Goal: Information Seeking & Learning: Learn about a topic

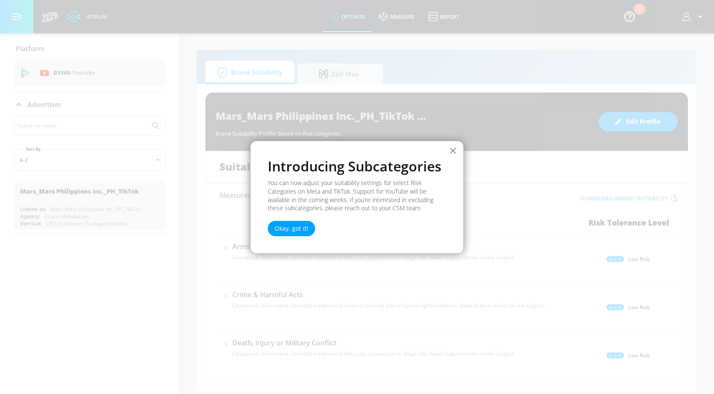
click at [454, 150] on button "×" at bounding box center [453, 151] width 8 height 14
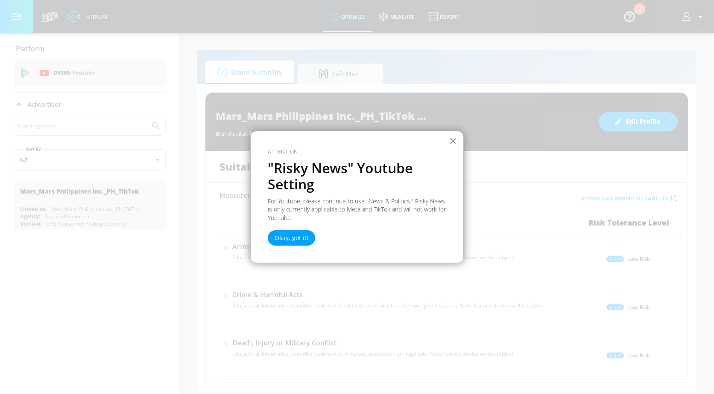
click at [453, 138] on button "×" at bounding box center [453, 141] width 8 height 14
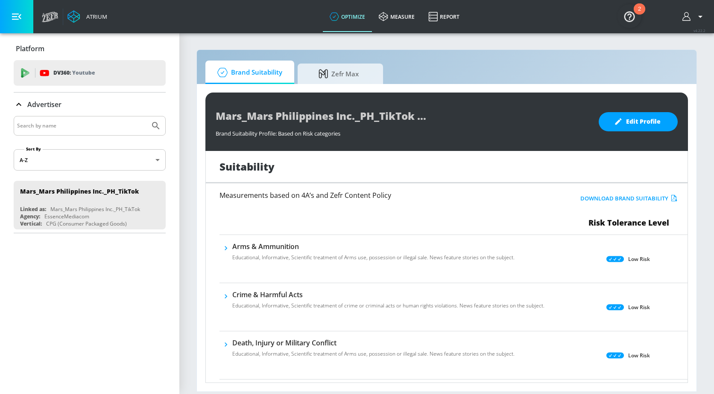
click at [623, 111] on div "Mars_Mars Philippines Inc._PH_TikTok Brand Suitability Profile Brand Suitabilit…" at bounding box center [446, 122] width 482 height 58
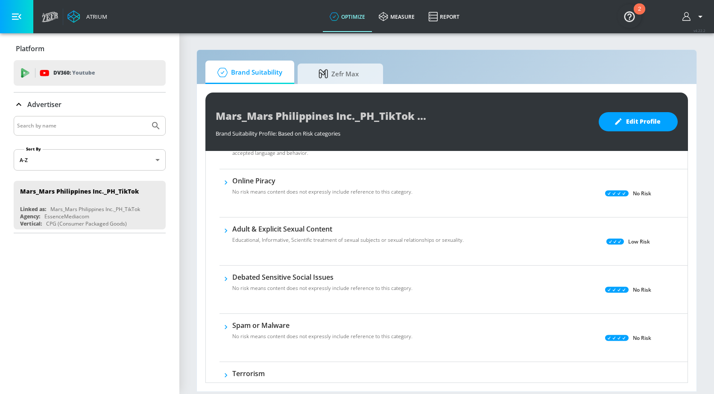
scroll to position [470, 0]
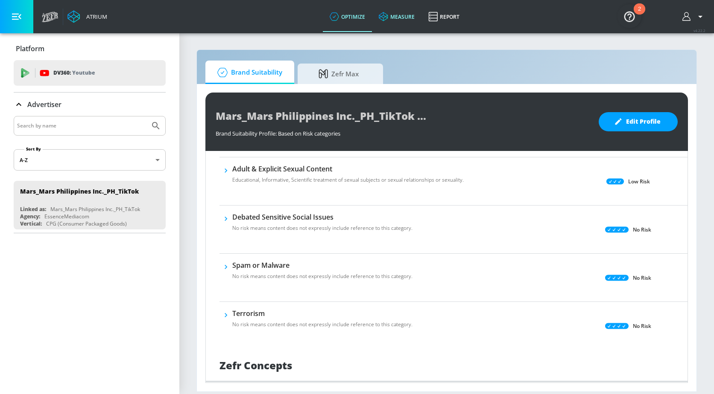
click at [400, 14] on link "measure" at bounding box center [397, 16] width 50 height 31
